Goal: Information Seeking & Learning: Learn about a topic

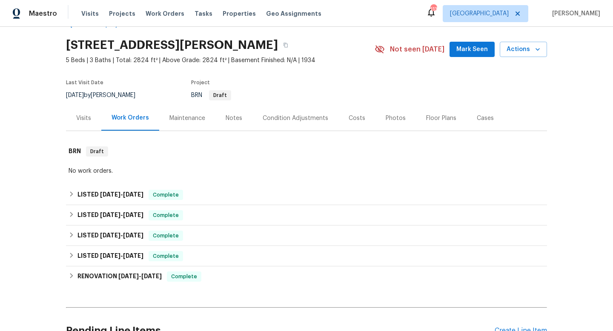
scroll to position [24, 0]
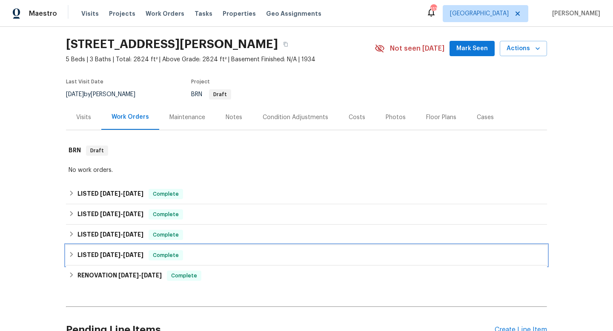
click at [296, 258] on div "LISTED [DATE] - [DATE] Complete" at bounding box center [307, 255] width 476 height 10
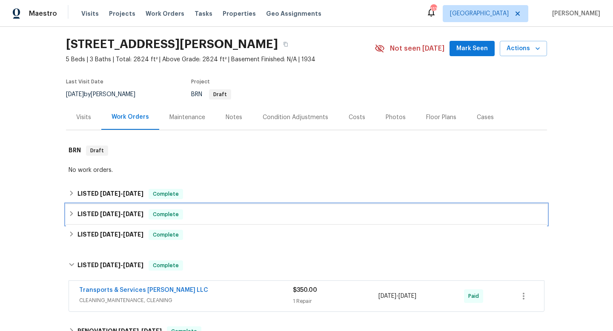
click at [289, 222] on div "LISTED [DATE] - [DATE] Complete" at bounding box center [306, 214] width 481 height 20
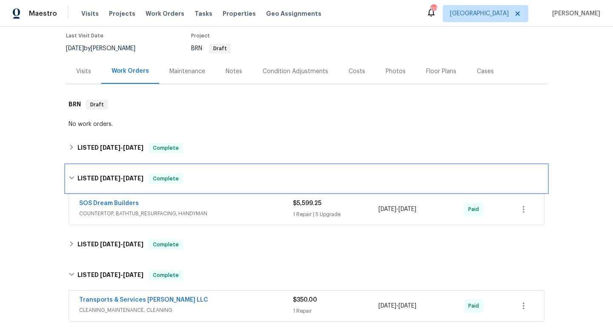
scroll to position [90, 0]
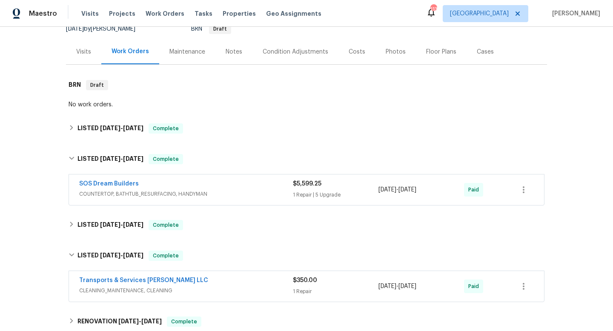
click at [90, 53] on div "Visits" at bounding box center [83, 52] width 15 height 9
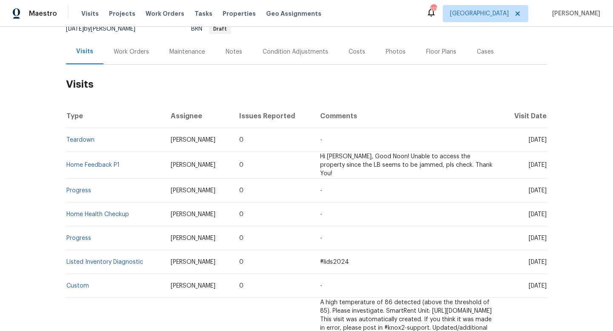
click at [137, 53] on div "Work Orders" at bounding box center [131, 52] width 35 height 9
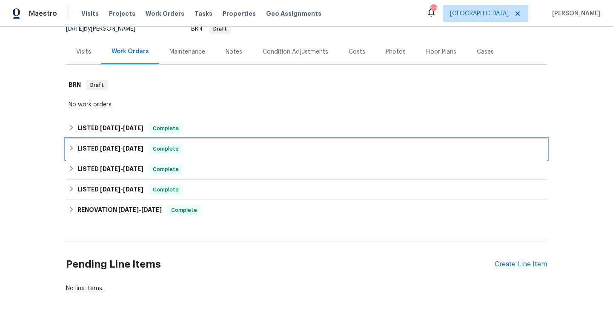
click at [229, 149] on div "LISTED [DATE] - [DATE] Complete" at bounding box center [307, 149] width 476 height 10
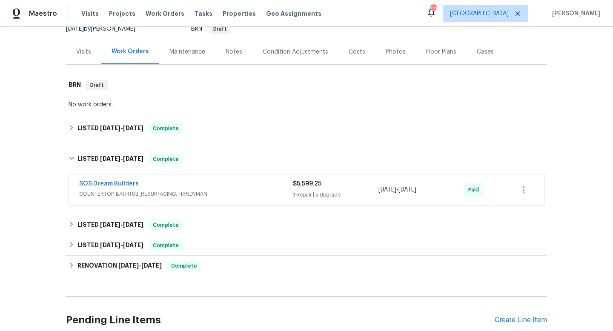
click at [259, 199] on div "SOS Dream Builders COUNTERTOP, BATHTUB_RESURFACING, HANDYMAN" at bounding box center [186, 190] width 214 height 20
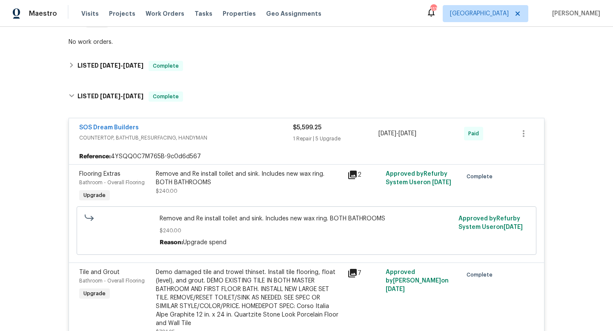
scroll to position [77, 0]
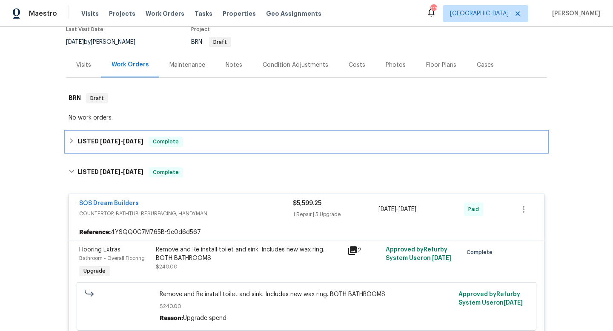
click at [246, 147] on div "LISTED [DATE] - [DATE] Complete" at bounding box center [306, 142] width 481 height 20
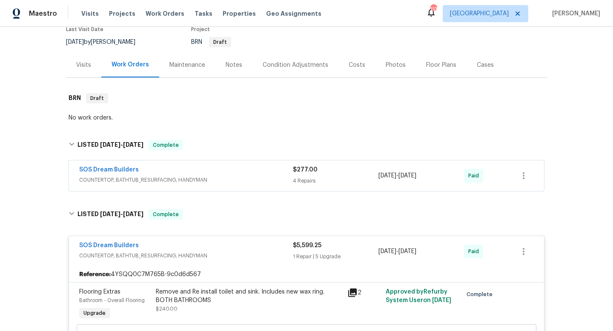
click at [246, 176] on span "COUNTERTOP, BATHTUB_RESURFACING, HANDYMAN" at bounding box center [186, 180] width 214 height 9
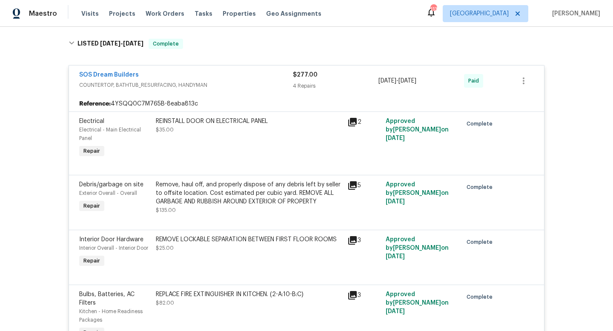
scroll to position [159, 0]
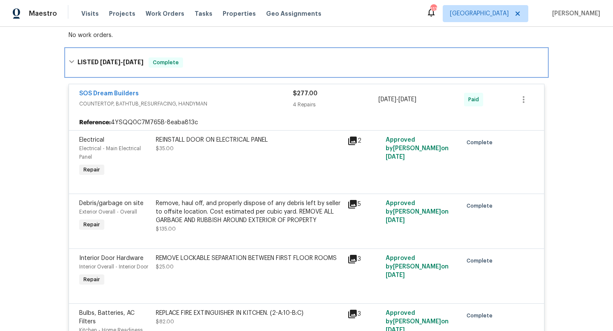
click at [84, 63] on h6 "LISTED [DATE] - [DATE]" at bounding box center [110, 62] width 66 height 10
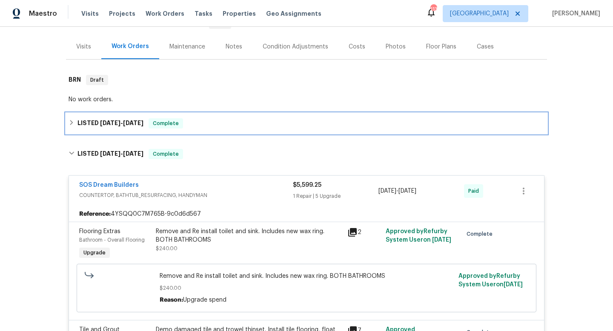
scroll to position [88, 0]
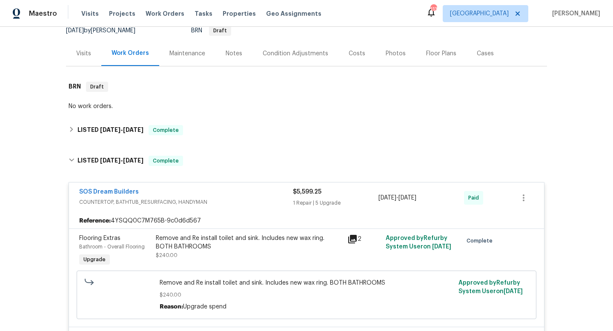
click at [84, 59] on div "Visits" at bounding box center [83, 53] width 35 height 25
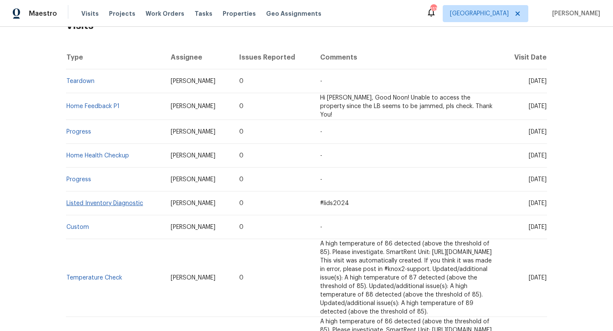
scroll to position [146, 0]
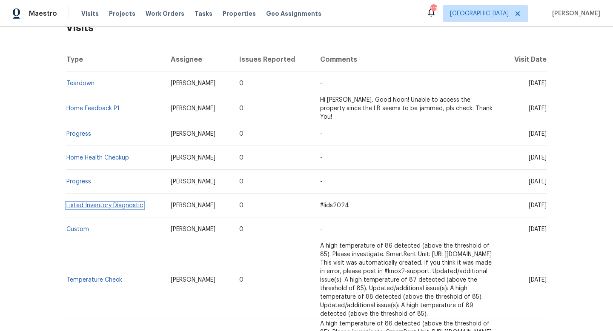
click at [126, 203] on link "Listed Inventory Diagnostic" at bounding box center [104, 206] width 77 height 6
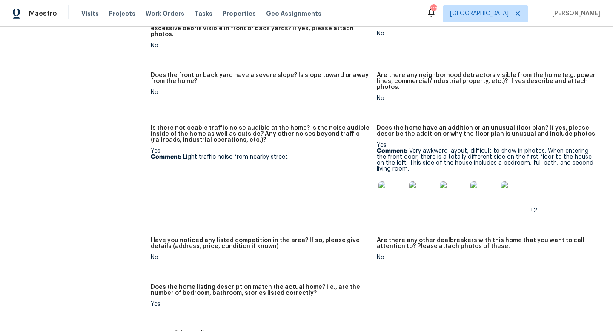
scroll to position [527, 0]
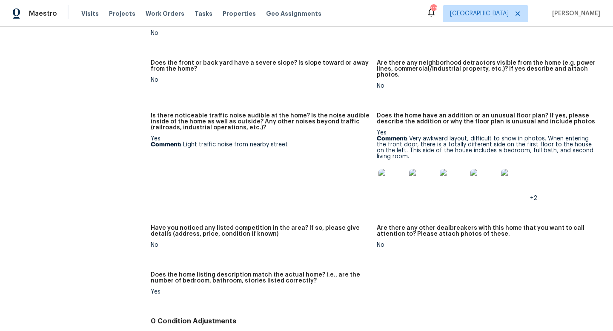
click at [387, 180] on img at bounding box center [391, 182] width 27 height 27
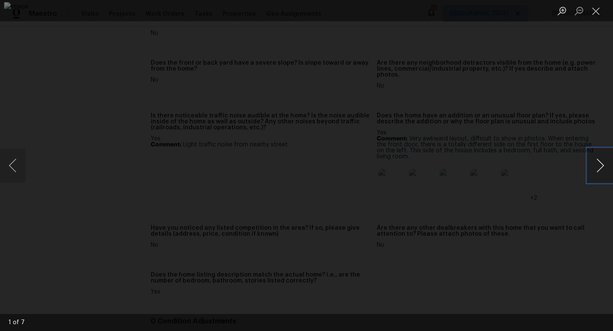
click at [602, 164] on button "Next image" at bounding box center [600, 166] width 26 height 34
click at [601, 164] on button "Next image" at bounding box center [600, 166] width 26 height 34
click at [4, 166] on button "Previous image" at bounding box center [13, 166] width 26 height 34
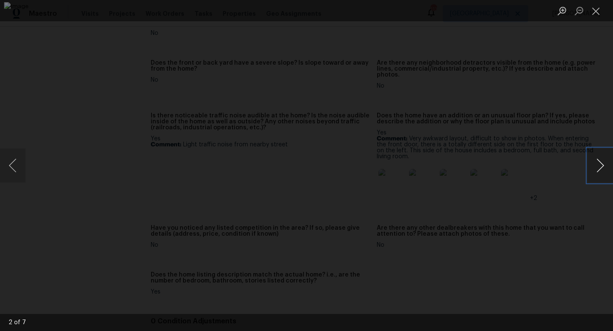
click at [601, 161] on button "Next image" at bounding box center [600, 166] width 26 height 34
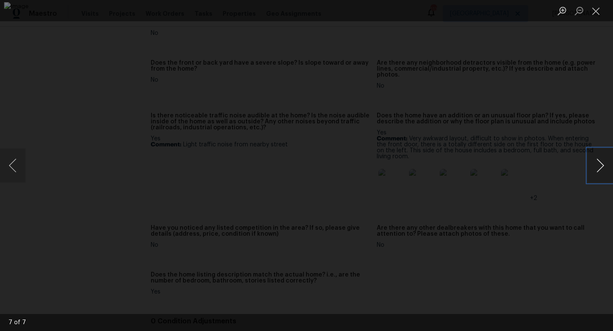
click at [600, 164] on button "Next image" at bounding box center [600, 166] width 26 height 34
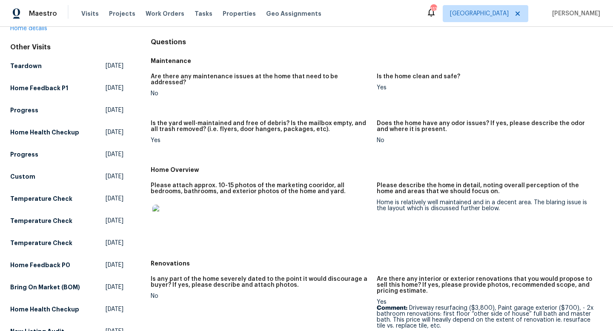
scroll to position [0, 0]
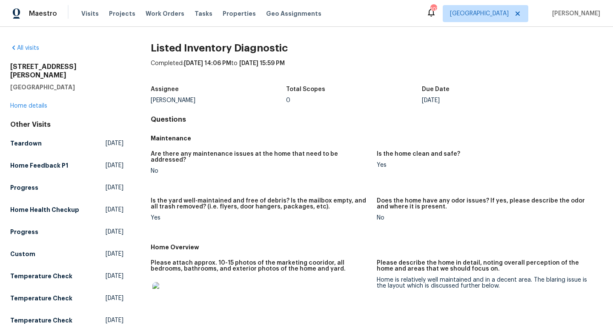
click at [37, 93] on div "[STREET_ADDRESS][PERSON_NAME] Home details" at bounding box center [66, 87] width 113 height 48
click at [34, 103] on link "Home details" at bounding box center [28, 106] width 37 height 6
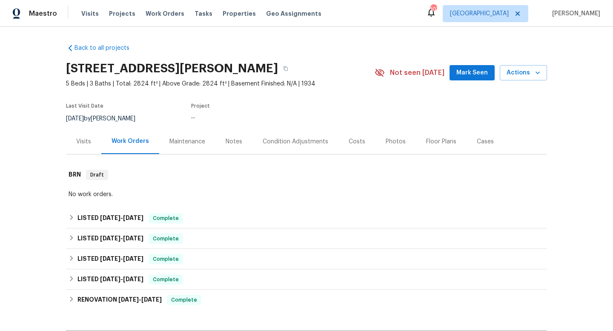
click at [356, 143] on div "Costs" at bounding box center [357, 141] width 17 height 9
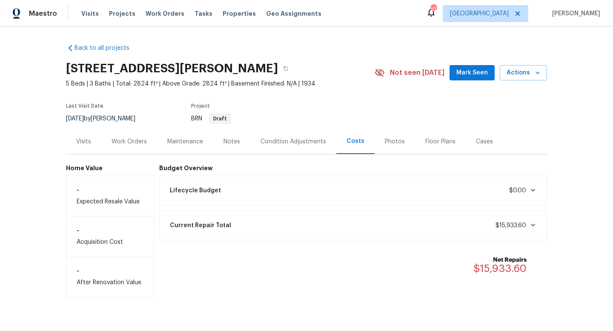
click at [534, 227] on icon at bounding box center [532, 225] width 7 height 7
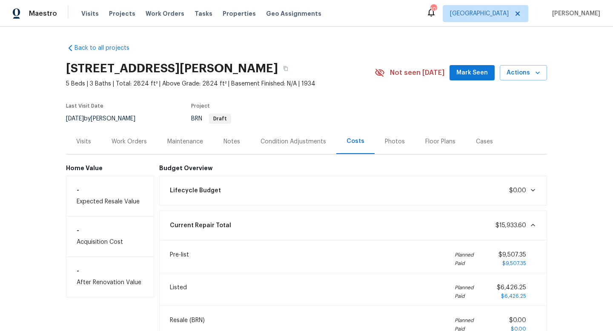
click at [83, 137] on div "Visits" at bounding box center [83, 141] width 15 height 9
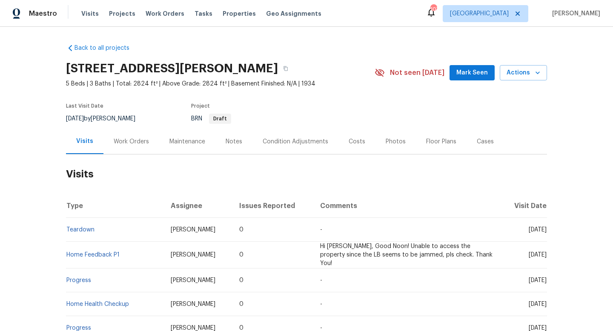
click at [130, 140] on div "Work Orders" at bounding box center [131, 141] width 35 height 9
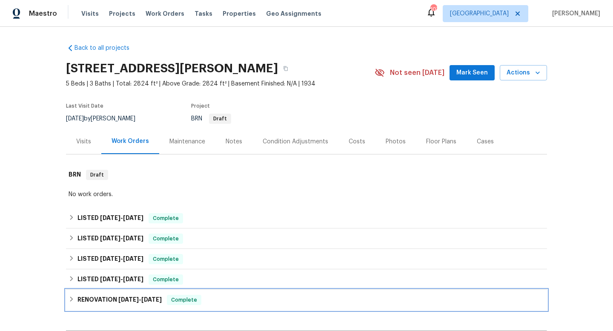
click at [234, 300] on div "RENOVATION [DATE] - [DATE] Complete" at bounding box center [307, 300] width 476 height 10
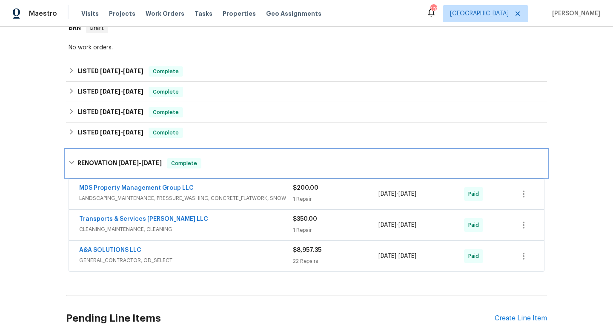
scroll to position [220, 0]
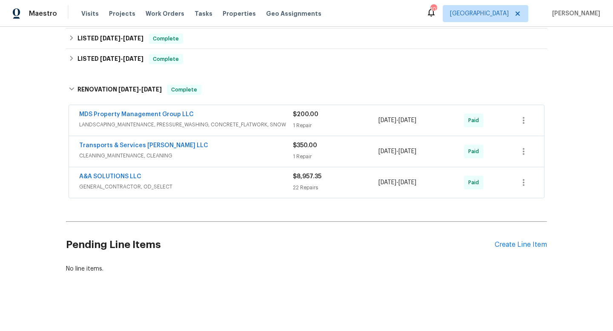
click at [239, 178] on div "A&A SOLUTIONS LLC" at bounding box center [186, 177] width 214 height 10
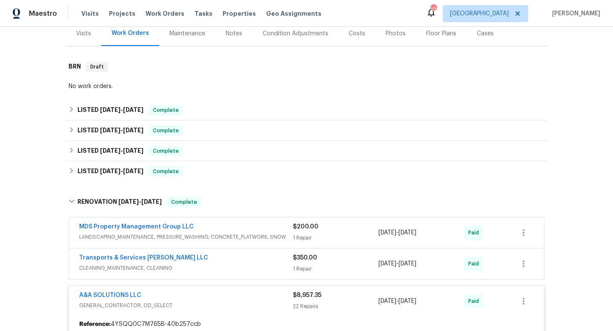
scroll to position [137, 0]
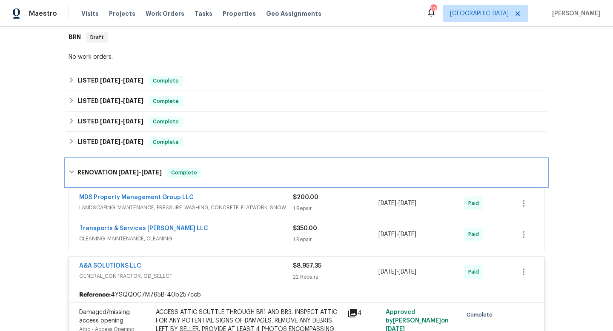
click at [74, 168] on div "RENOVATION [DATE] - [DATE] Complete" at bounding box center [307, 173] width 476 height 10
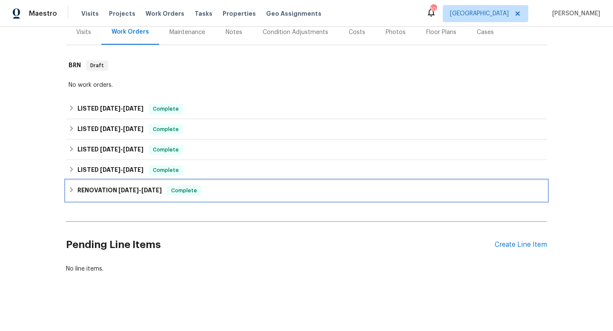
click at [71, 185] on div "RENOVATION [DATE] - [DATE] Complete" at bounding box center [306, 190] width 481 height 20
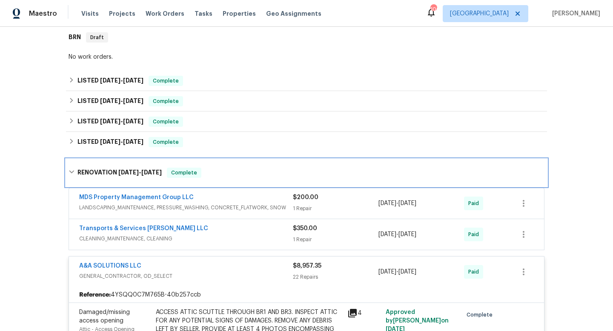
scroll to position [0, 0]
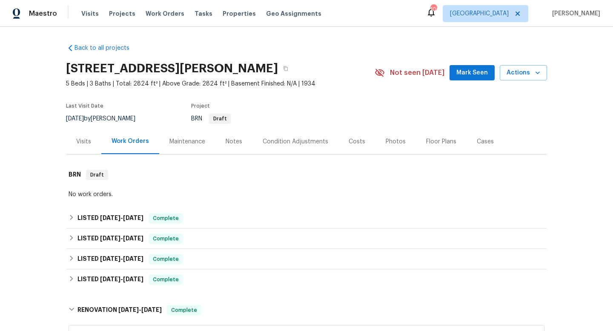
click at [353, 140] on div "Costs" at bounding box center [357, 141] width 17 height 9
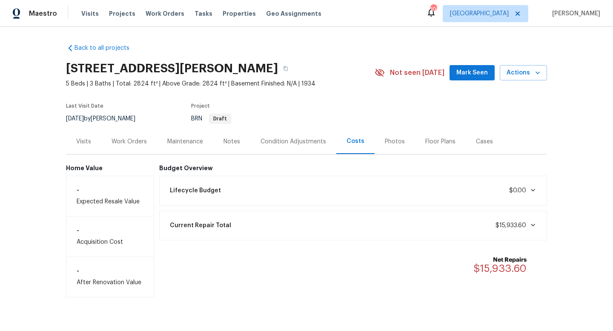
click at [474, 211] on div "Current Repair Total $15,933.60" at bounding box center [353, 226] width 388 height 30
click at [477, 224] on div "Current Repair Total $15,933.60" at bounding box center [353, 225] width 377 height 19
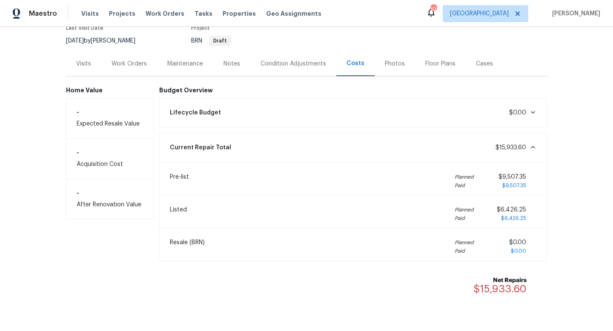
scroll to position [103, 0]
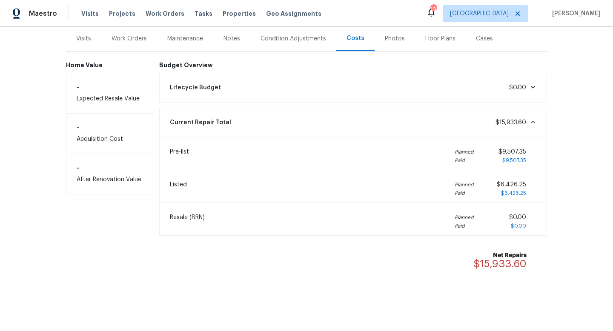
click at [119, 36] on div "Work Orders" at bounding box center [129, 38] width 35 height 9
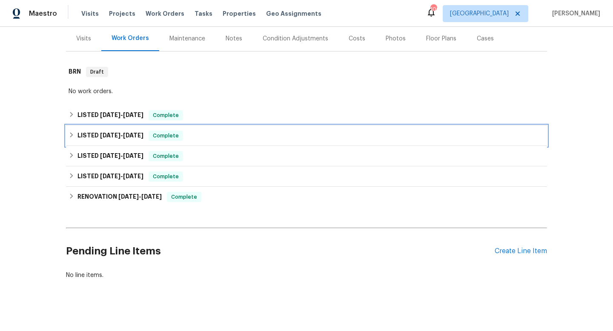
click at [161, 134] on span "Complete" at bounding box center [165, 136] width 33 height 9
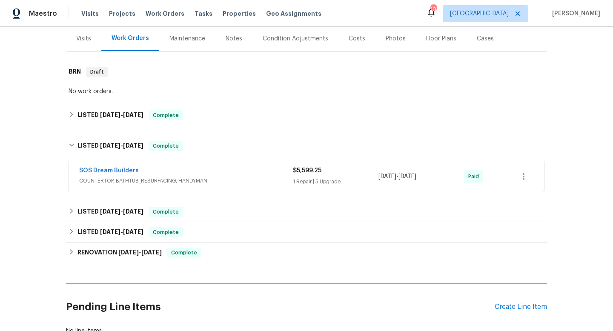
click at [252, 176] on div "SOS Dream Builders" at bounding box center [186, 171] width 214 height 10
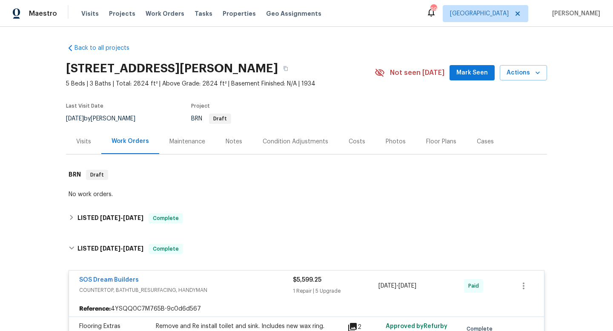
click at [86, 137] on div "Visits" at bounding box center [83, 141] width 15 height 9
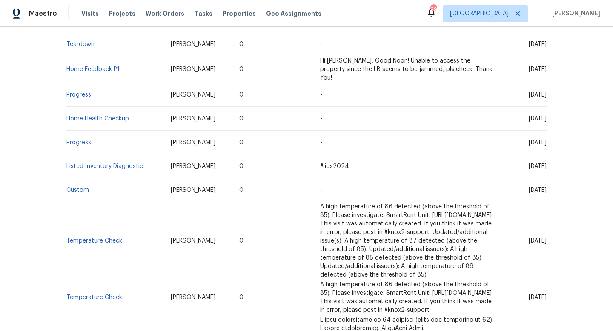
scroll to position [202, 0]
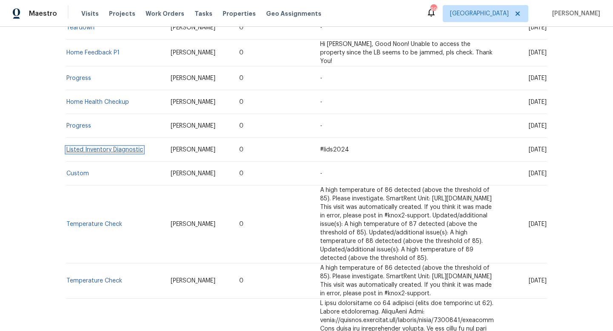
click at [119, 147] on link "Listed Inventory Diagnostic" at bounding box center [104, 150] width 77 height 6
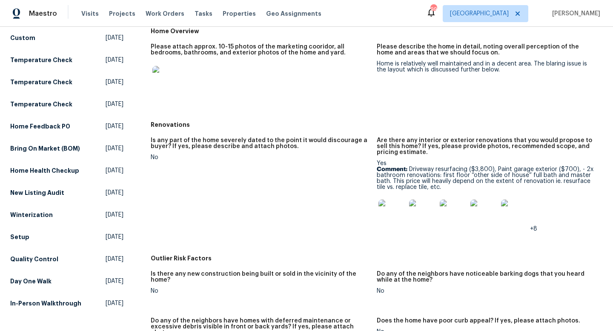
scroll to position [304, 0]
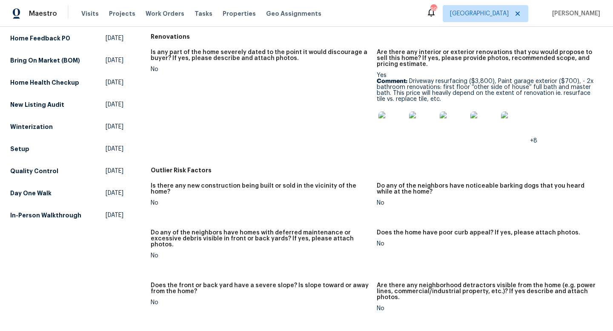
click at [393, 121] on img at bounding box center [391, 125] width 27 height 27
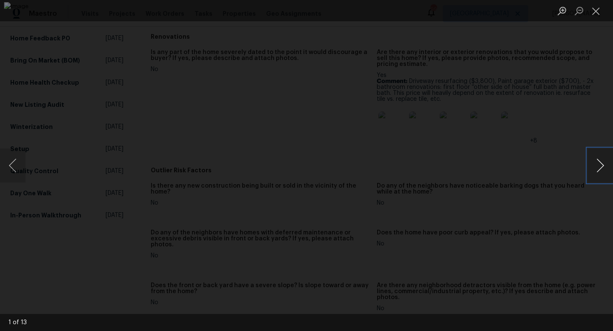
click at [600, 157] on button "Next image" at bounding box center [600, 166] width 26 height 34
click at [597, 164] on button "Next image" at bounding box center [600, 166] width 26 height 34
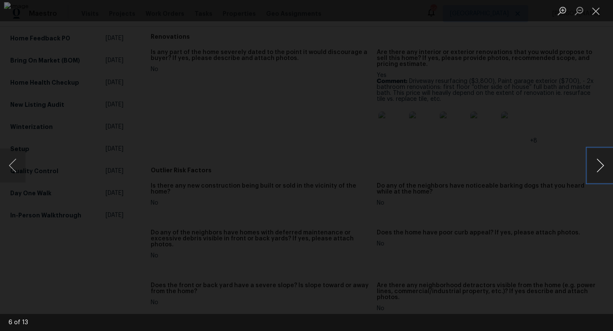
click at [597, 164] on button "Next image" at bounding box center [600, 166] width 26 height 34
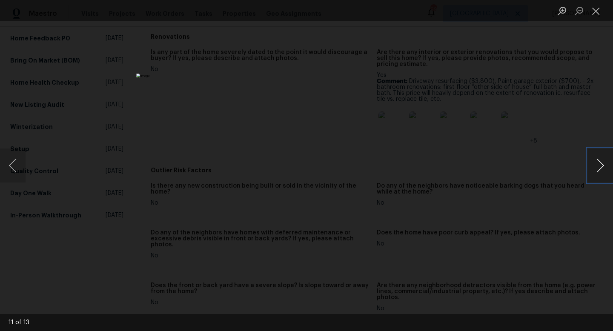
click at [597, 164] on button "Next image" at bounding box center [600, 166] width 26 height 34
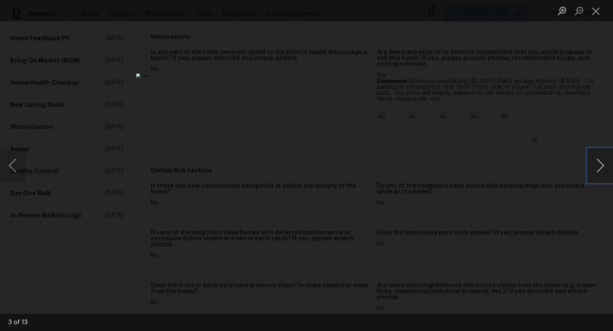
click at [597, 164] on button "Next image" at bounding box center [600, 166] width 26 height 34
click at [561, 114] on div "Lightbox" at bounding box center [306, 165] width 613 height 331
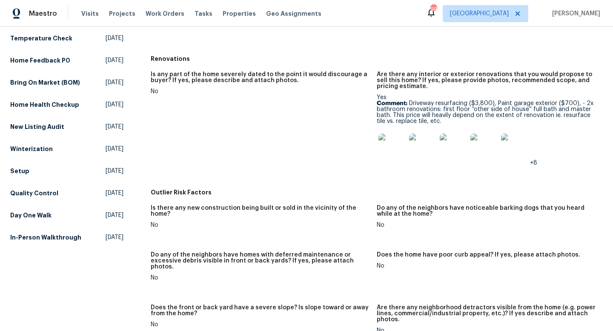
scroll to position [263, 0]
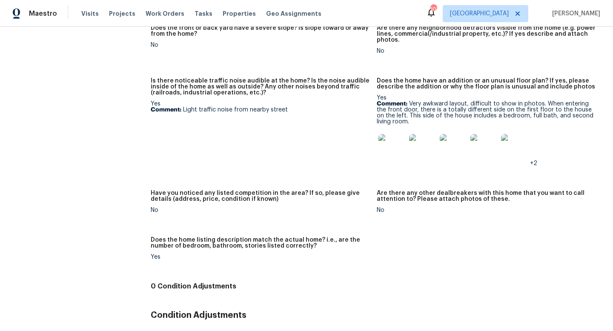
scroll to position [561, 0]
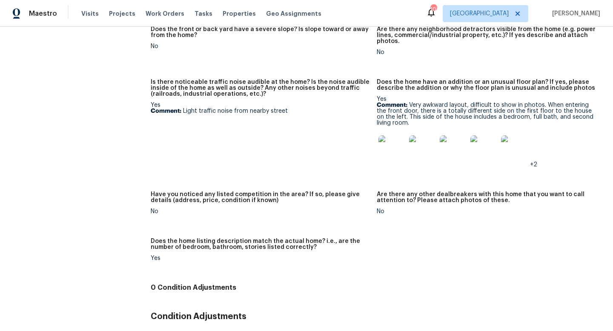
click at [383, 140] on img at bounding box center [391, 148] width 27 height 27
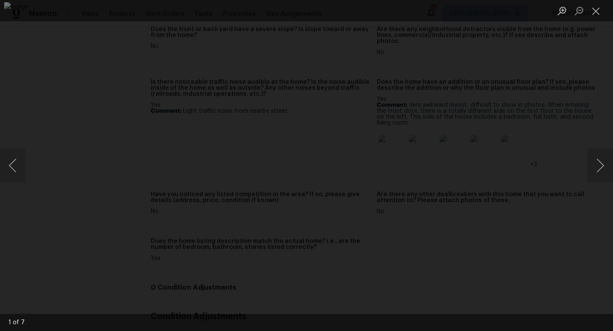
click at [587, 168] on div "Lightbox" at bounding box center [306, 165] width 613 height 331
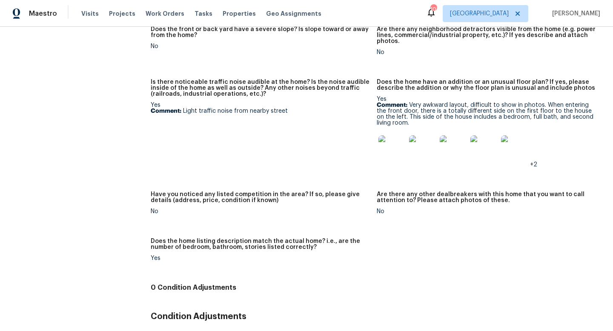
click at [424, 144] on img at bounding box center [422, 148] width 27 height 27
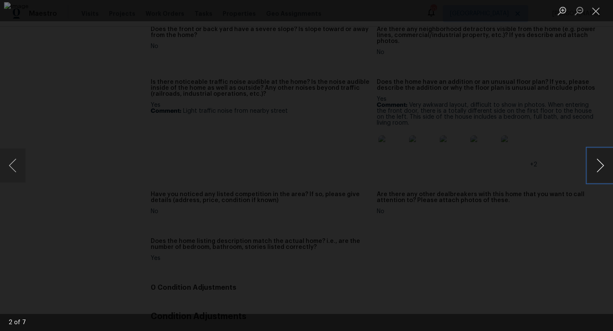
click at [601, 171] on button "Next image" at bounding box center [600, 166] width 26 height 34
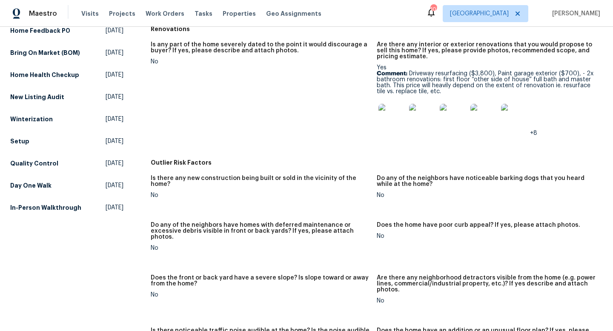
scroll to position [302, 0]
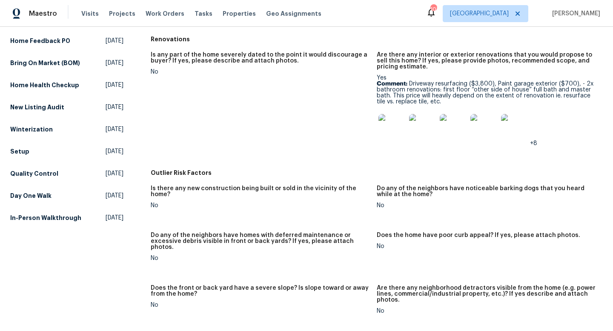
click at [392, 117] on img at bounding box center [391, 127] width 27 height 27
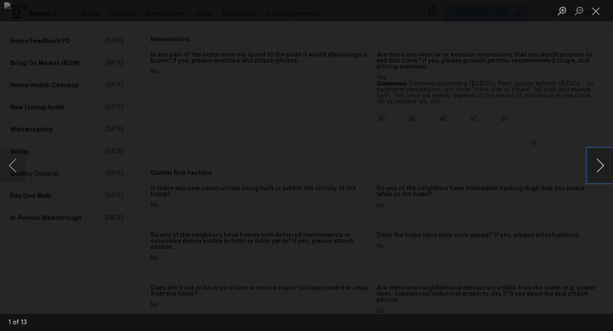
click at [601, 163] on button "Next image" at bounding box center [600, 166] width 26 height 34
click at [592, 166] on button "Next image" at bounding box center [600, 166] width 26 height 34
click at [603, 162] on button "Next image" at bounding box center [600, 166] width 26 height 34
click at [603, 161] on button "Next image" at bounding box center [600, 166] width 26 height 34
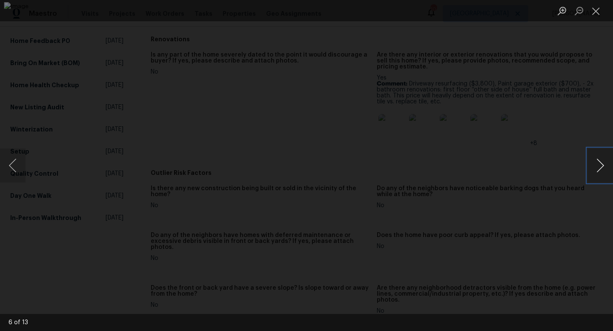
click at [603, 161] on button "Next image" at bounding box center [600, 166] width 26 height 34
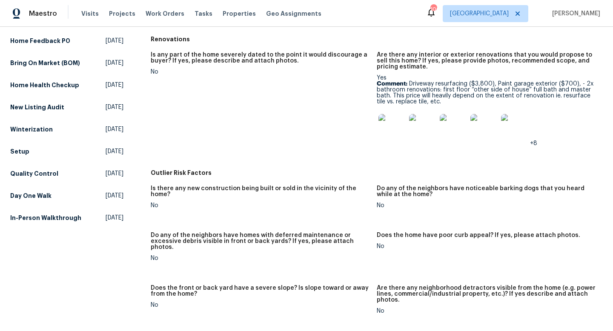
click at [483, 126] on img at bounding box center [483, 127] width 27 height 27
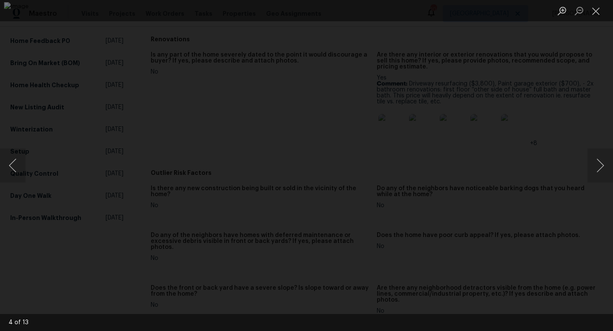
click at [572, 118] on div "Lightbox" at bounding box center [306, 165] width 613 height 331
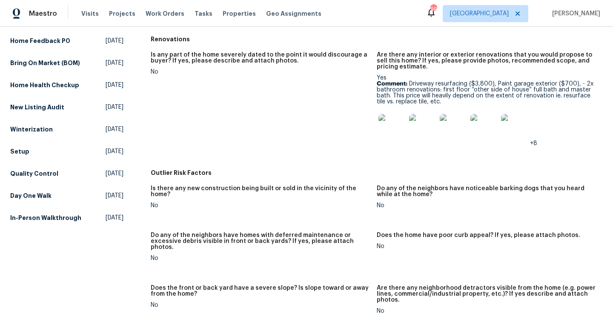
scroll to position [11, 0]
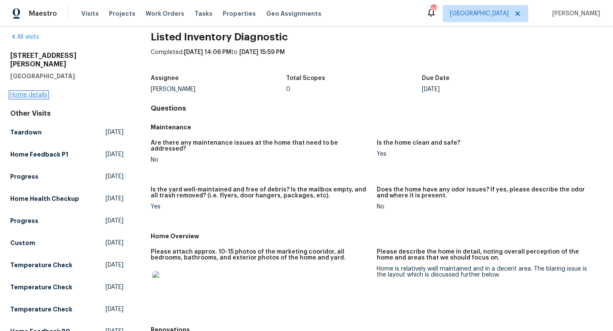
click at [31, 92] on link "Home details" at bounding box center [28, 95] width 37 height 6
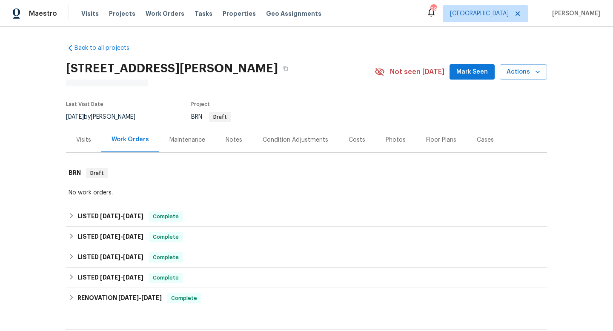
click at [81, 140] on div "Visits" at bounding box center [83, 140] width 15 height 9
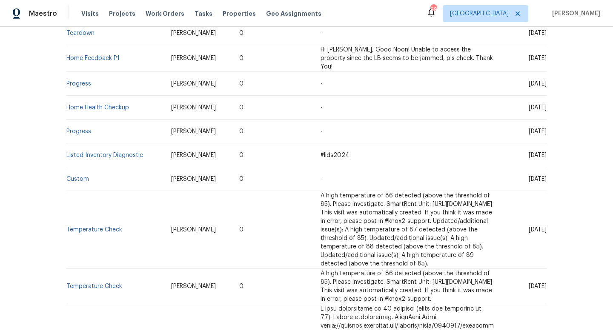
scroll to position [200, 0]
